Goal: Transaction & Acquisition: Purchase product/service

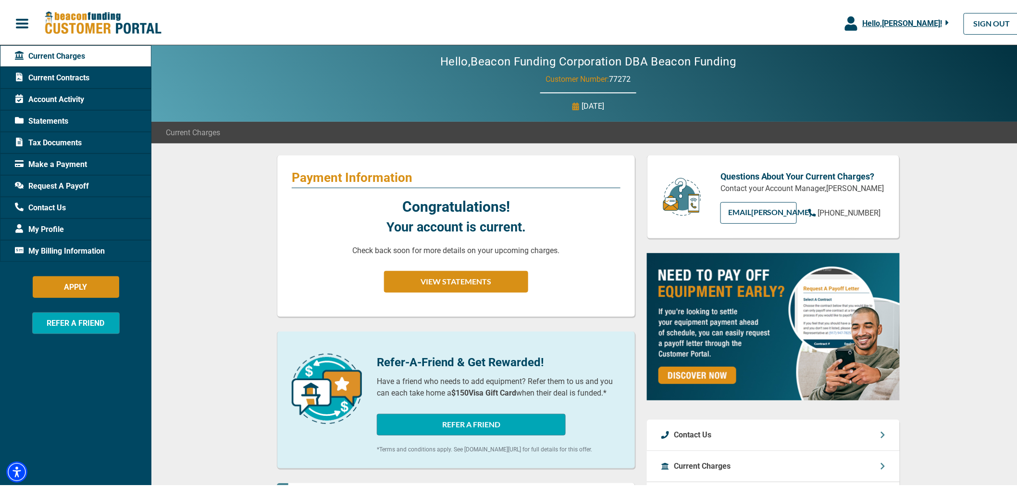
click at [916, 23] on span "Hello, [PERSON_NAME] !" at bounding box center [903, 21] width 80 height 9
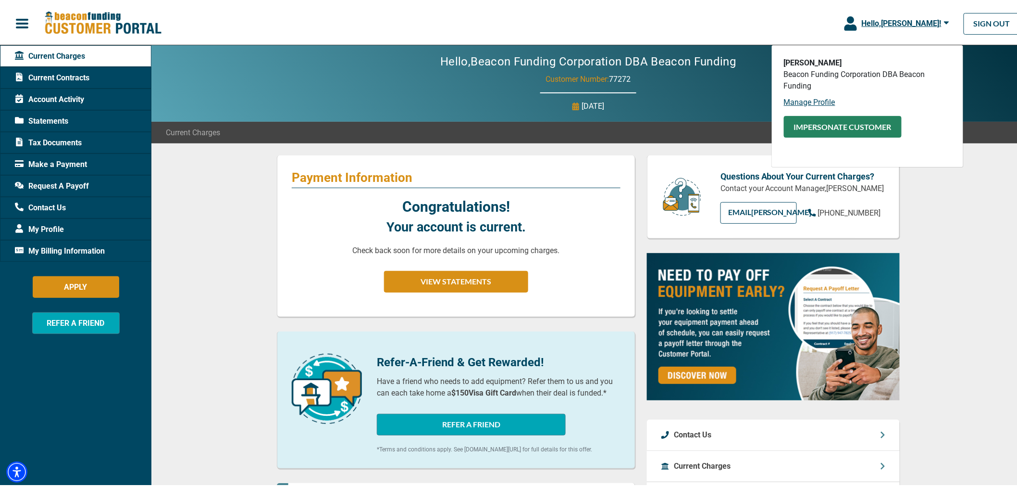
click at [814, 126] on button "Impersonate Customer" at bounding box center [843, 125] width 118 height 22
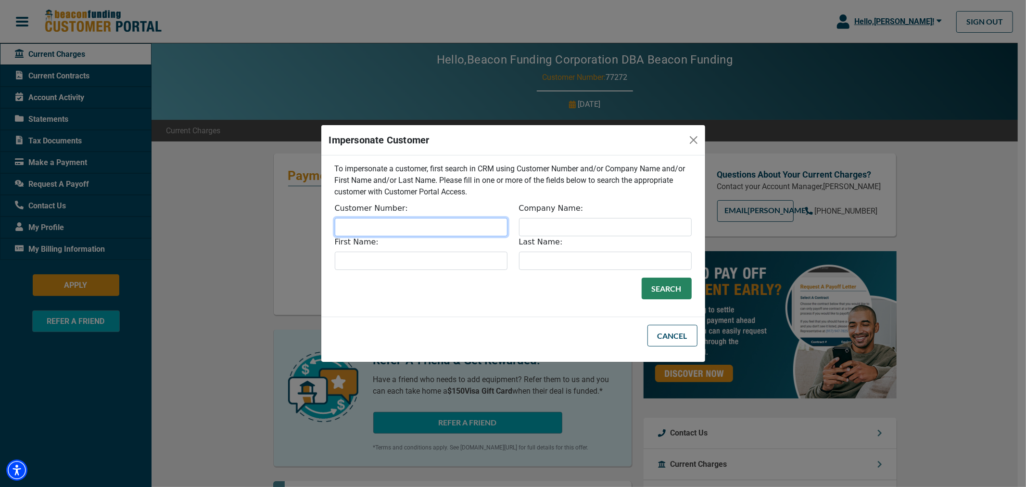
click at [445, 230] on input "Customer Number:" at bounding box center [421, 227] width 173 height 18
paste input "75841"
type input "75841"
click at [664, 282] on button "Search" at bounding box center [666, 288] width 50 height 22
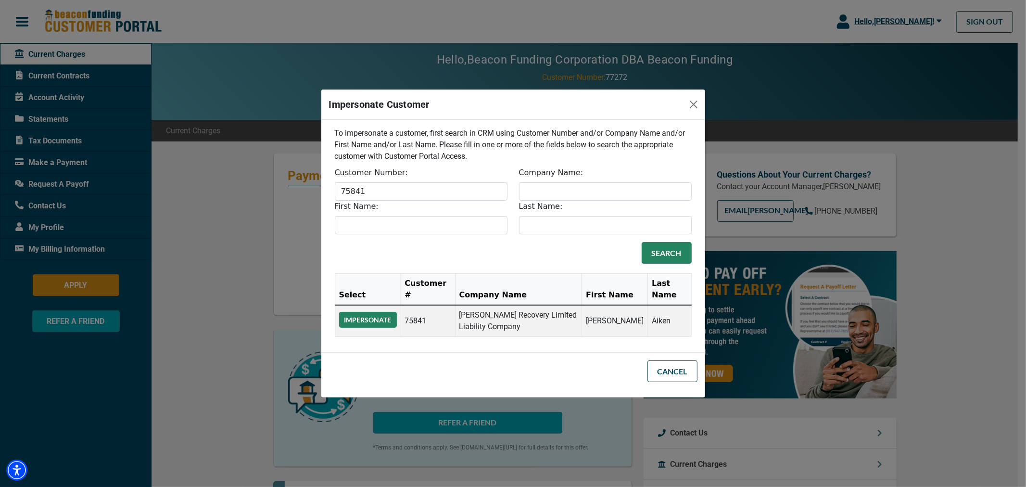
click at [366, 313] on button "Impersonate" at bounding box center [368, 320] width 58 height 16
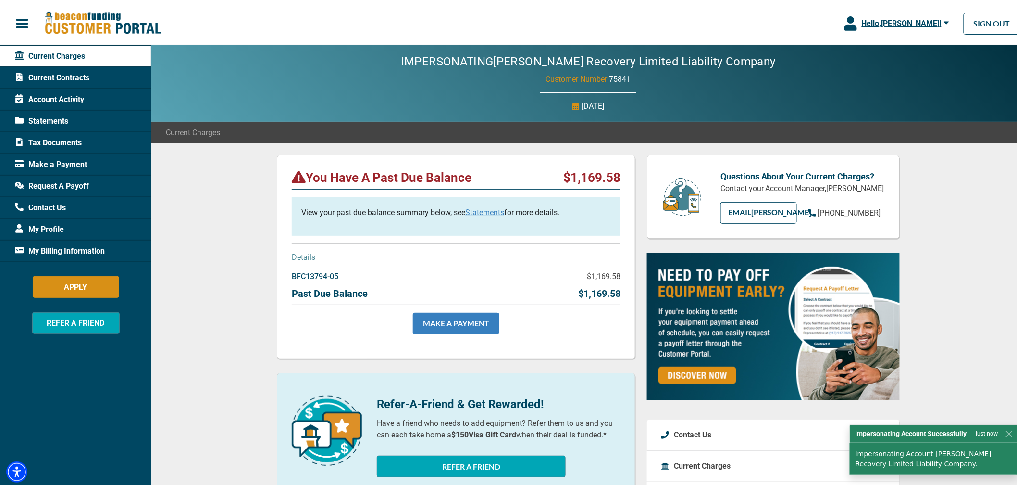
click at [427, 322] on link "MAKE A PAYMENT" at bounding box center [456, 322] width 87 height 22
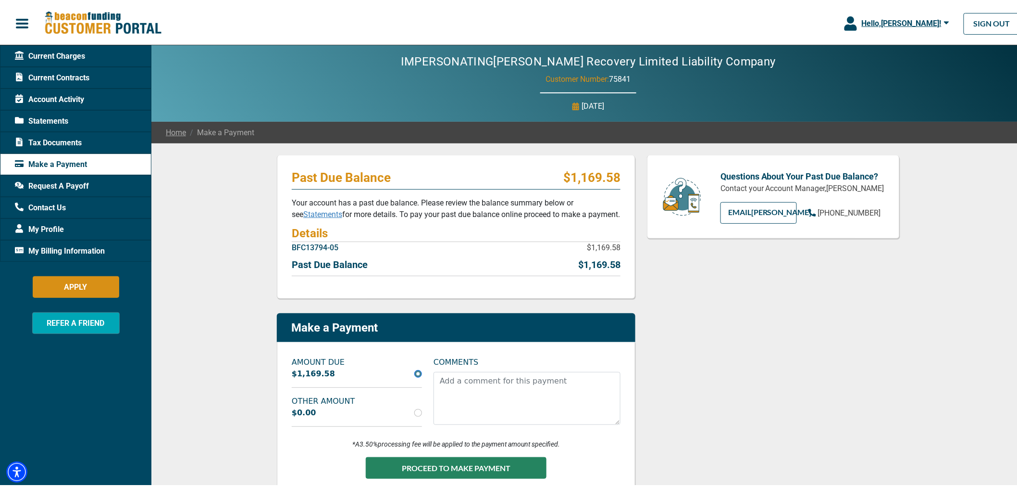
drag, startPoint x: 759, startPoint y: 288, endPoint x: 747, endPoint y: 289, distance: 11.6
click at [759, 285] on div "Questions About Your Past Due Balance? Contact your Account Manager, [PERSON_NA…" at bounding box center [773, 334] width 264 height 362
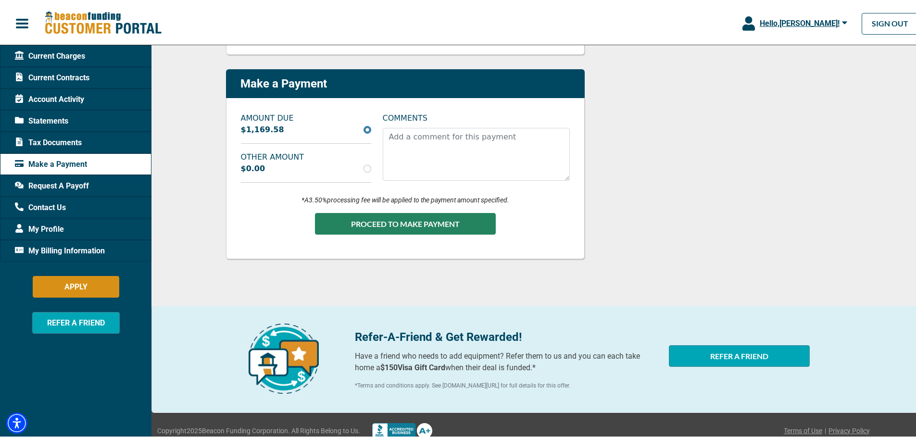
scroll to position [259, 0]
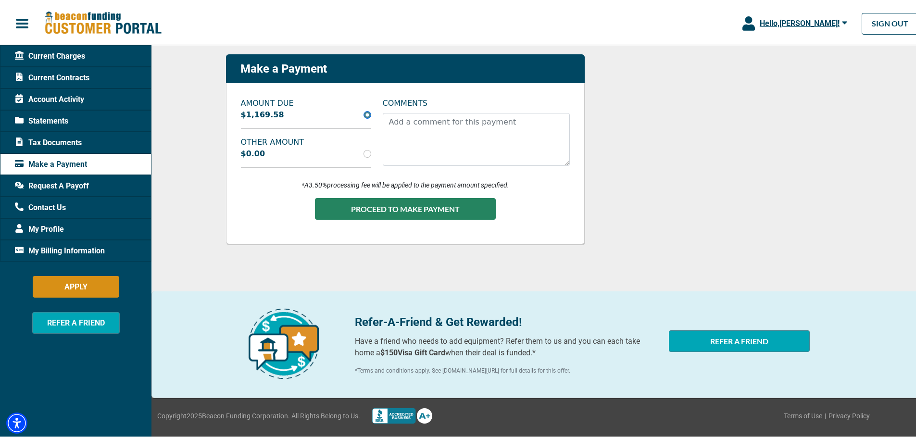
click at [30, 20] on button "button" at bounding box center [22, 22] width 44 height 20
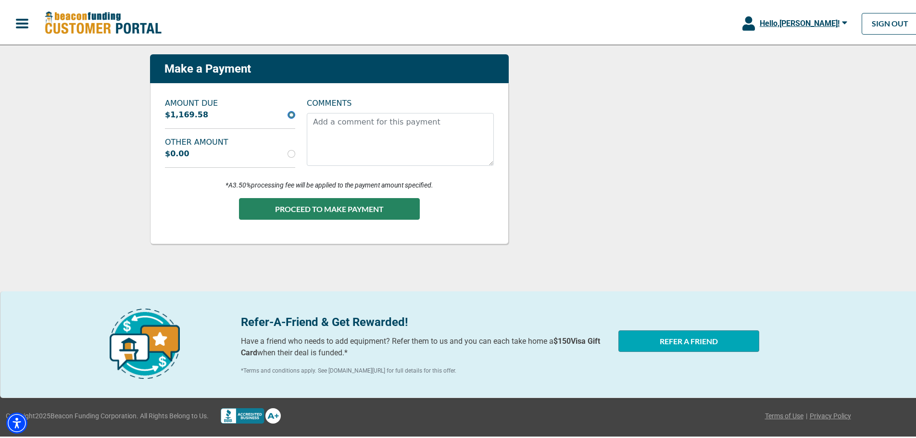
click at [18, 24] on span "button" at bounding box center [22, 21] width 14 height 14
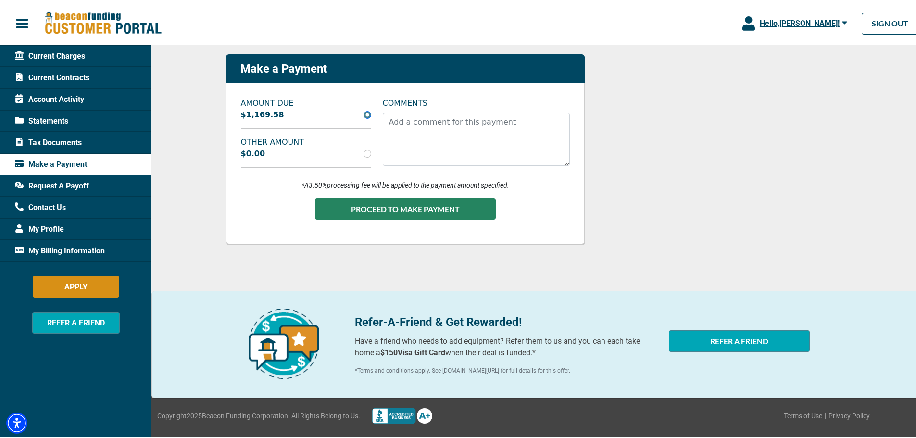
click at [18, 24] on span "button" at bounding box center [22, 21] width 14 height 14
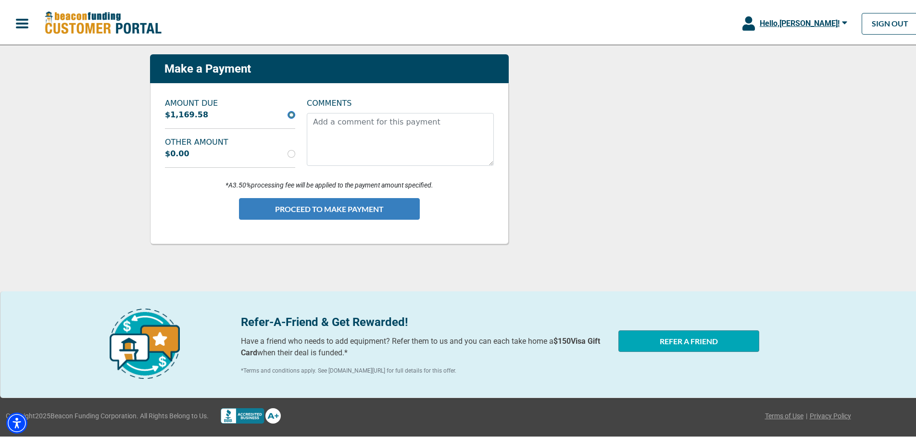
click at [313, 205] on button "PROCEED TO MAKE PAYMENT" at bounding box center [329, 207] width 181 height 22
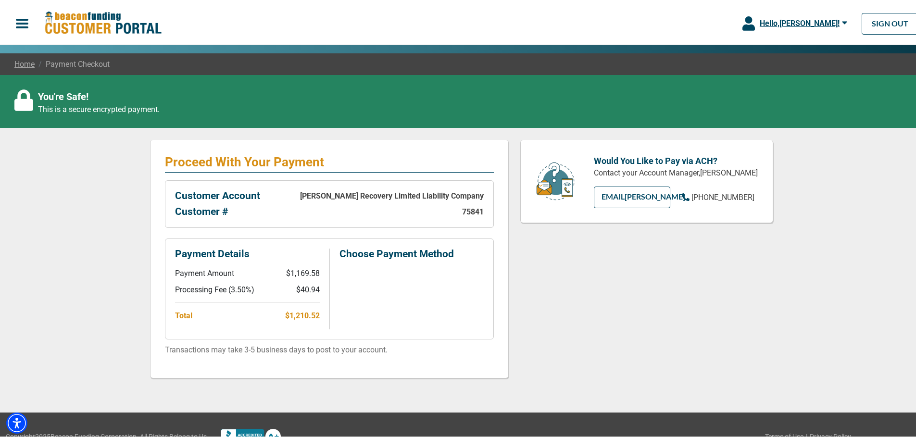
scroll to position [89, 0]
